Goal: Task Accomplishment & Management: Use online tool/utility

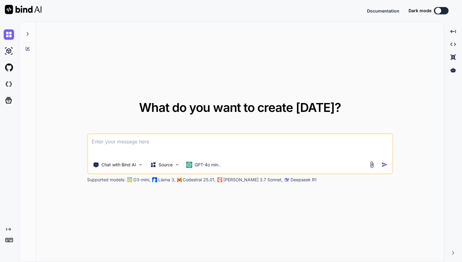
type textarea "x"
click at [7, 244] on img at bounding box center [9, 242] width 10 height 10
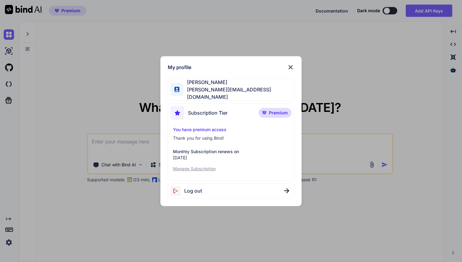
click at [292, 68] on img at bounding box center [290, 67] width 7 height 7
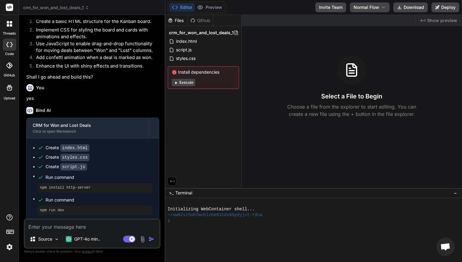
scroll to position [131, 0]
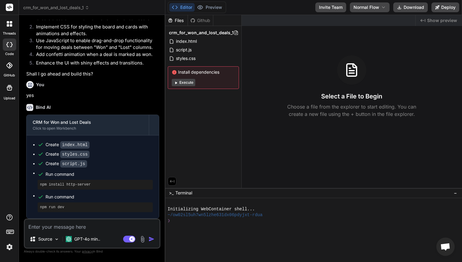
click at [187, 83] on button "Execute" at bounding box center [184, 82] width 24 height 7
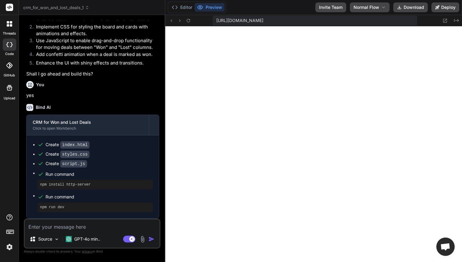
scroll to position [214, 0]
click at [11, 250] on img at bounding box center [9, 247] width 10 height 10
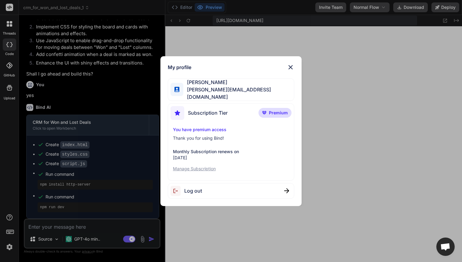
click at [195, 188] on span "Log out" at bounding box center [193, 190] width 18 height 7
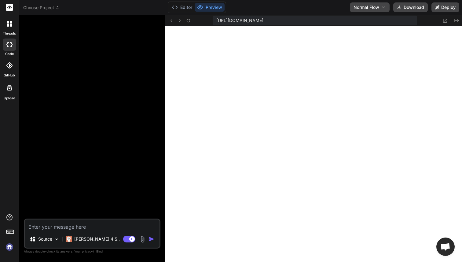
scroll to position [243, 0]
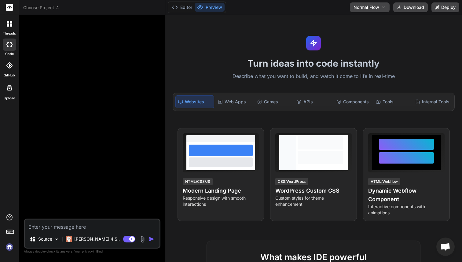
click at [9, 245] on img at bounding box center [9, 247] width 10 height 10
click at [7, 247] on img at bounding box center [9, 247] width 10 height 10
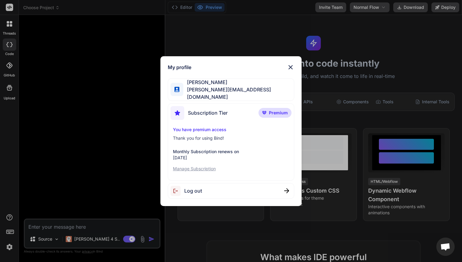
click at [290, 67] on img at bounding box center [290, 67] width 7 height 7
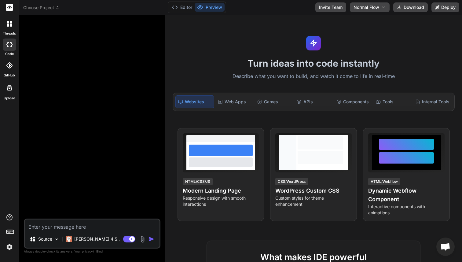
click at [43, 8] on span "Choose Project" at bounding box center [41, 8] width 36 height 6
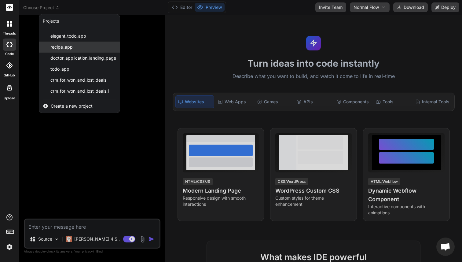
click at [57, 44] on span "recipe_app" at bounding box center [61, 47] width 22 height 6
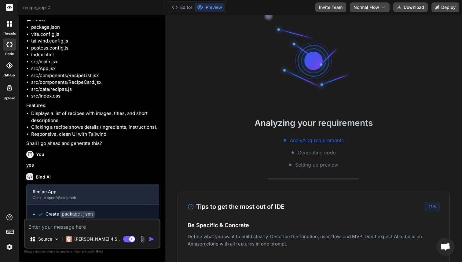
scroll to position [211, 0]
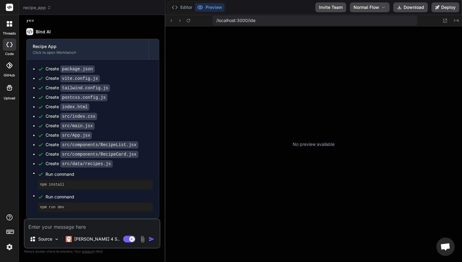
type textarea "x"
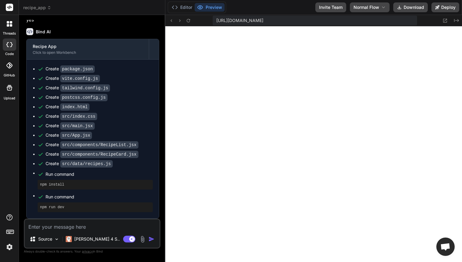
scroll to position [418, 0]
click at [263, 21] on span "https://ow02sl5uh7wn5lzhe631dx06pdyjxt-rdua--5173--96435430.local-corp.webconta…" at bounding box center [239, 20] width 47 height 6
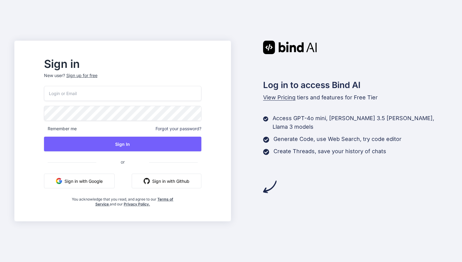
click at [92, 180] on button "Sign in with Google" at bounding box center [79, 180] width 71 height 15
